Goal: Task Accomplishment & Management: Manage account settings

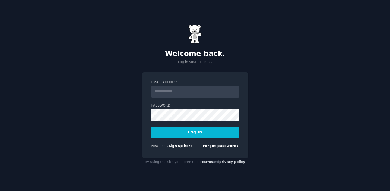
click at [165, 95] on input "Email Address" at bounding box center [194, 92] width 87 height 12
type input "**********"
click at [191, 134] on button "Log In" at bounding box center [194, 131] width 87 height 11
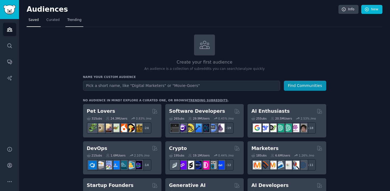
click at [67, 19] on span "Trending" at bounding box center [74, 20] width 14 height 5
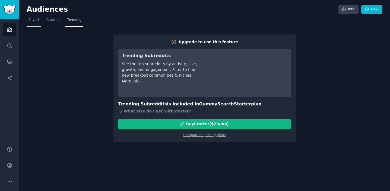
click at [31, 19] on span "Saved" at bounding box center [34, 20] width 10 height 5
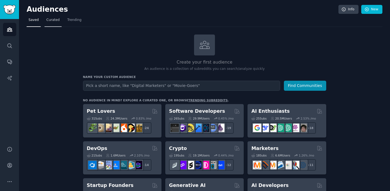
click at [53, 23] on link "Curated" at bounding box center [53, 21] width 17 height 11
